Goal: Transaction & Acquisition: Book appointment/travel/reservation

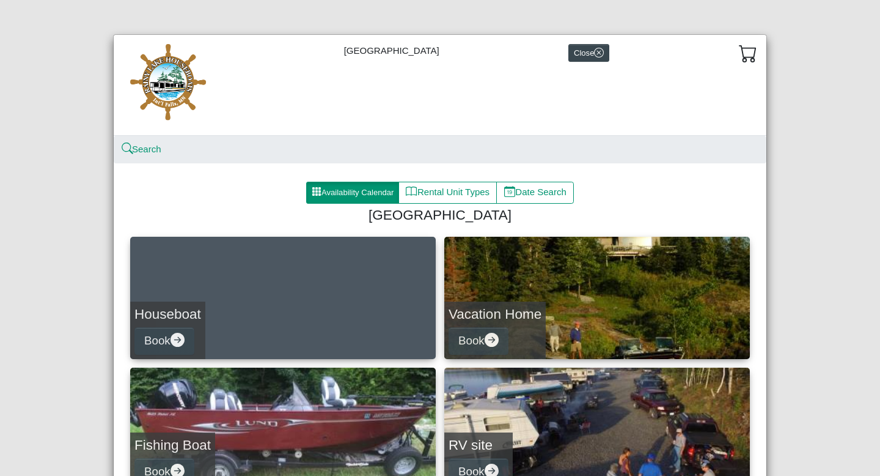
scroll to position [7, 0]
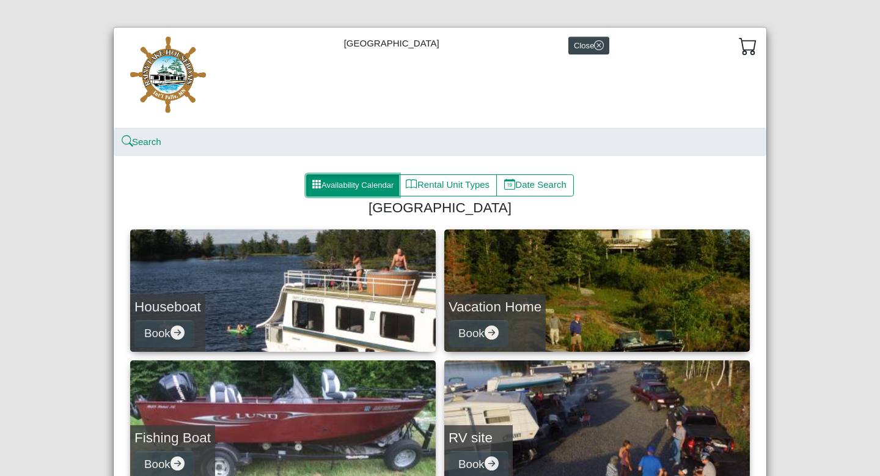
click at [333, 185] on button "Availability Calendar" at bounding box center [352, 185] width 93 height 22
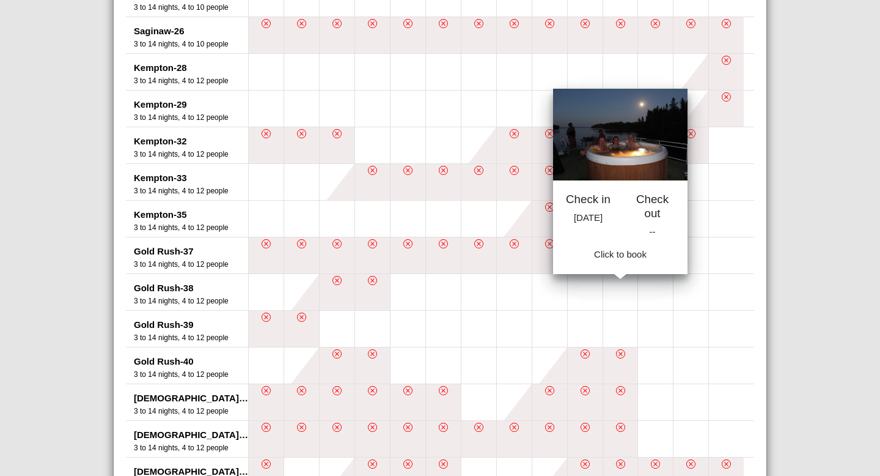
scroll to position [778, 0]
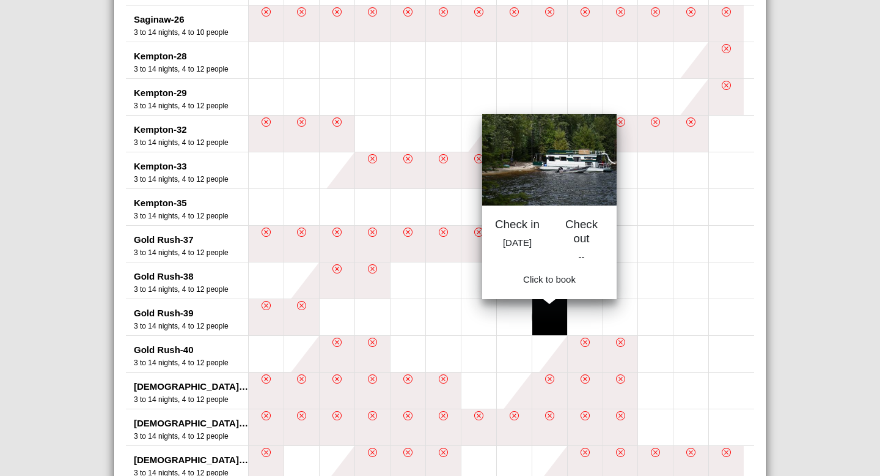
click at [551, 314] on button at bounding box center [549, 317] width 35 height 36
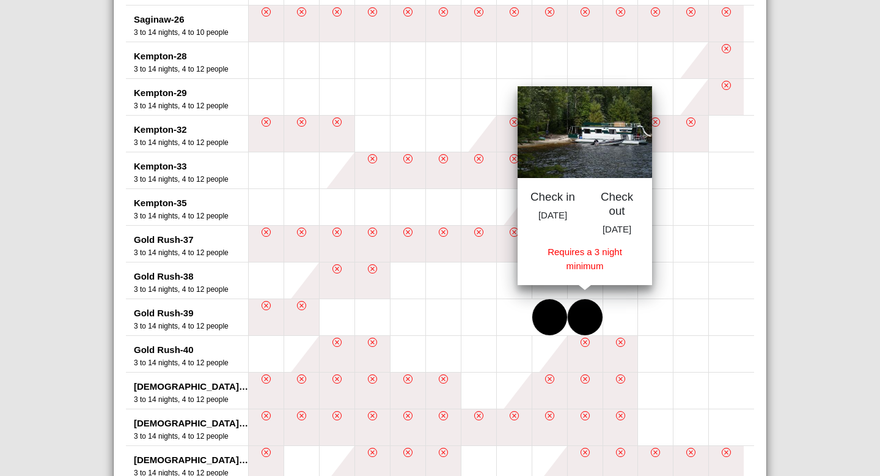
click at [581, 315] on button at bounding box center [585, 317] width 35 height 36
click at [617, 314] on button at bounding box center [620, 317] width 35 height 36
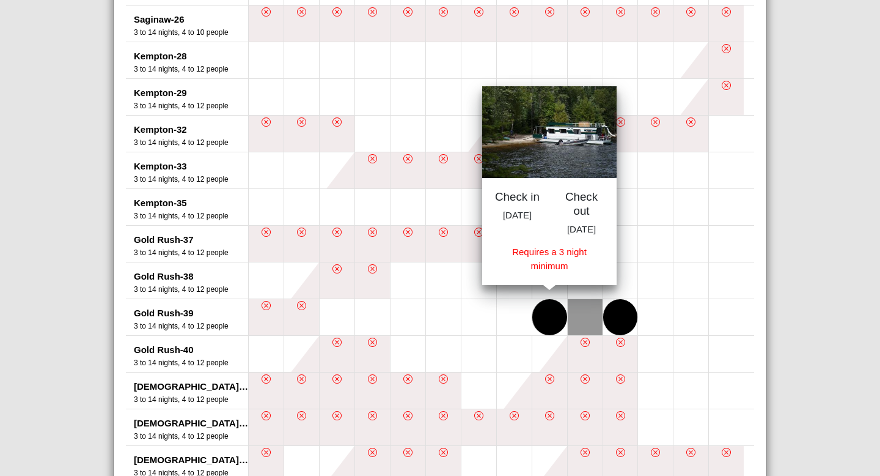
click at [548, 319] on button at bounding box center [549, 317] width 35 height 36
click at [554, 317] on button at bounding box center [549, 317] width 35 height 36
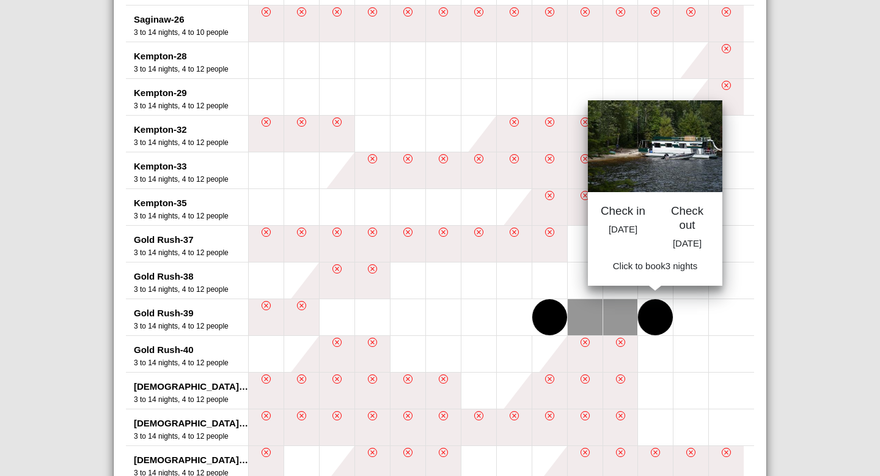
click at [655, 311] on button at bounding box center [655, 317] width 35 height 36
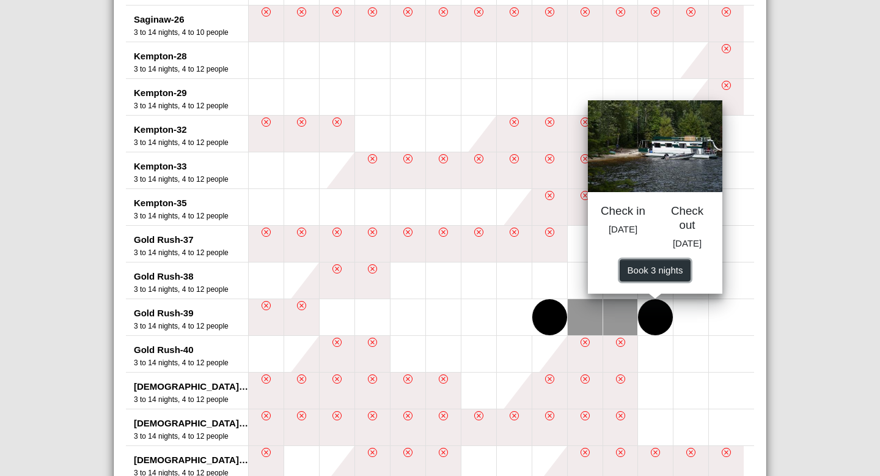
click at [656, 274] on span "Book 3 night s" at bounding box center [656, 269] width 56 height 10
select select "*"
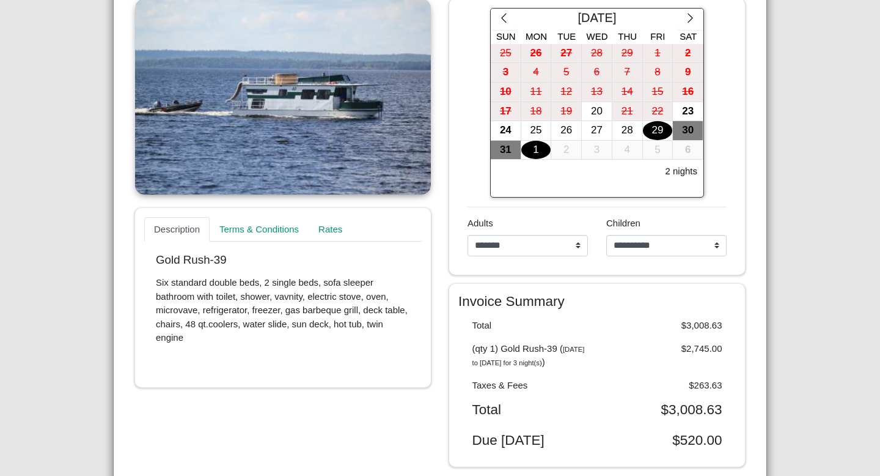
scroll to position [268, 0]
